Goal: Task Accomplishment & Management: Manage account settings

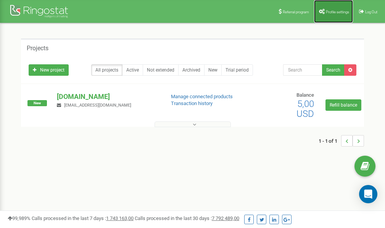
click at [332, 14] on link "Profile settings" at bounding box center [333, 11] width 39 height 23
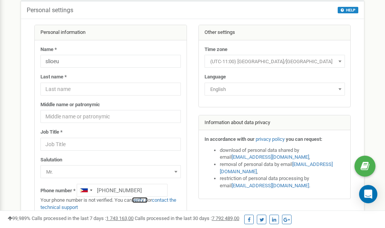
click at [142, 201] on link "verify it" at bounding box center [140, 201] width 16 height 6
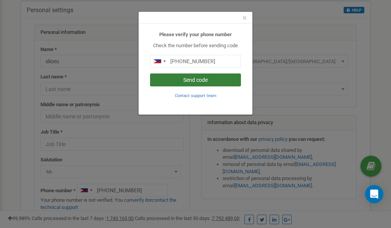
click at [190, 79] on button "Send code" at bounding box center [195, 80] width 91 height 13
